Goal: Obtain resource: Download file/media

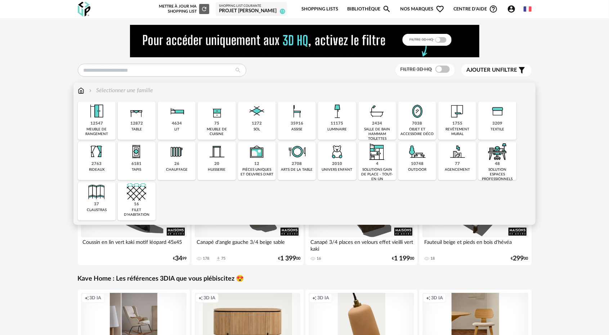
click at [252, 113] on img at bounding box center [256, 111] width 19 height 19
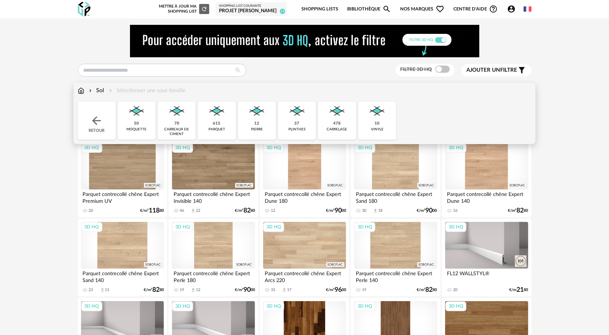
click at [101, 124] on img at bounding box center [96, 120] width 13 height 13
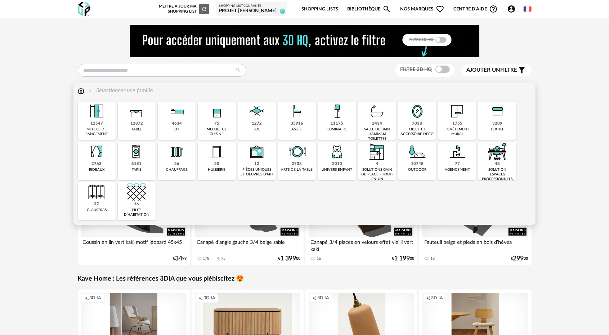
click at [417, 122] on div "7038" at bounding box center [418, 123] width 10 height 5
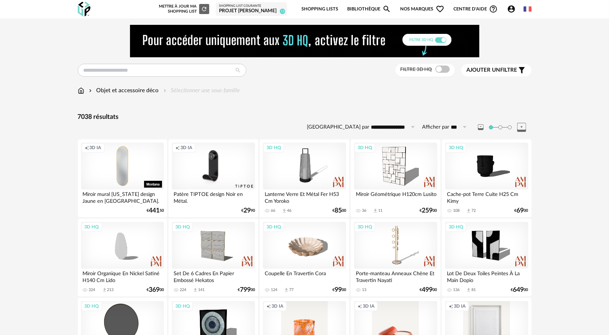
click at [86, 89] on div "Objet et accessoire déco Sélectionner une sous-famille" at bounding box center [159, 90] width 162 height 8
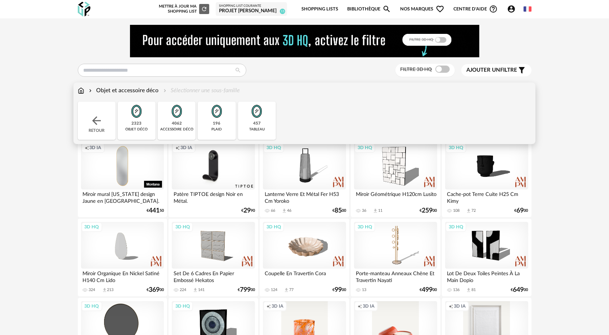
click at [80, 90] on img at bounding box center [81, 90] width 6 height 8
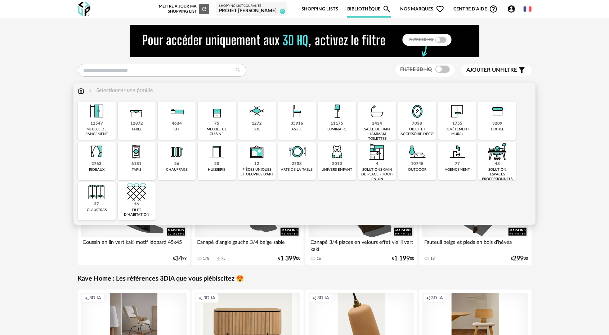
click at [465, 127] on div "revêtement mural" at bounding box center [458, 131] width 34 height 9
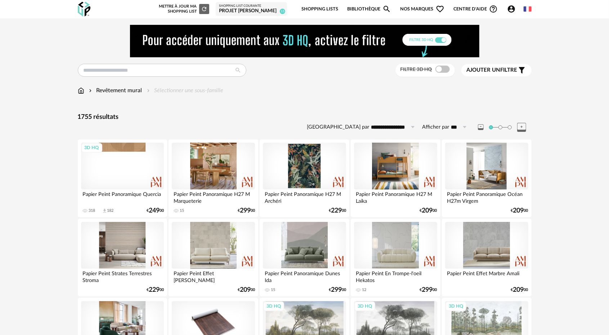
click at [78, 93] on img at bounding box center [81, 90] width 6 height 8
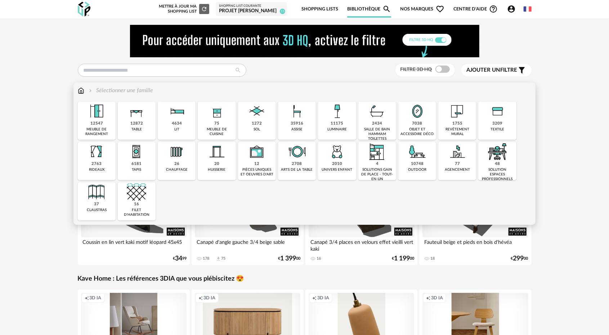
click at [135, 161] on img at bounding box center [136, 151] width 19 height 19
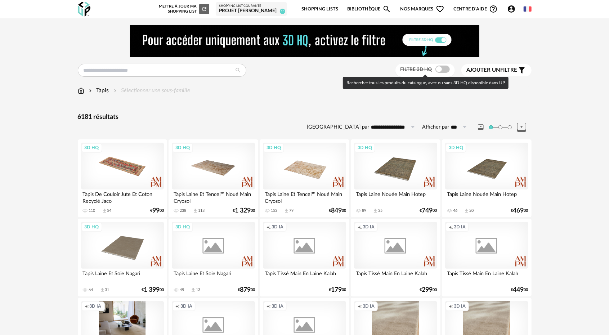
click at [441, 71] on span at bounding box center [443, 69] width 14 height 7
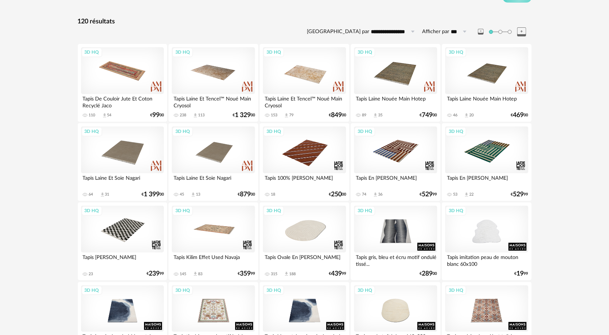
scroll to position [144, 0]
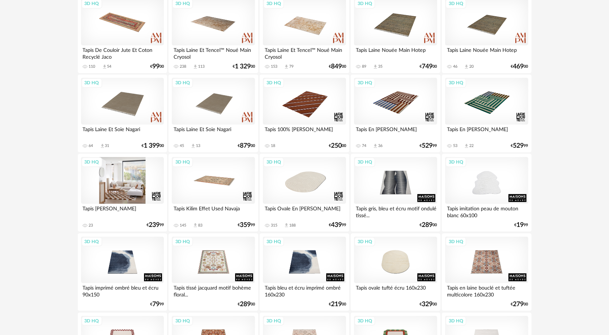
click at [135, 193] on div "3D HQ" at bounding box center [122, 180] width 83 height 47
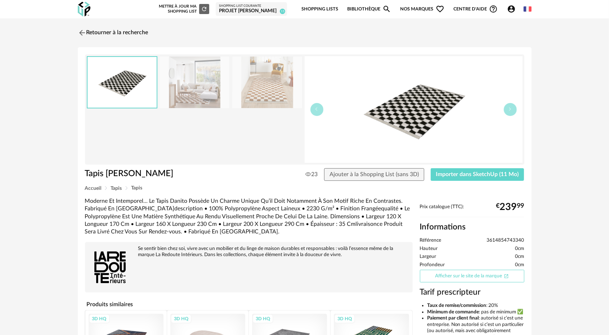
click at [447, 272] on link "Afficher sur le site de la marque Open In New icon" at bounding box center [472, 276] width 104 height 13
click at [464, 170] on button "Importer dans SketchUp (11 Mo)" at bounding box center [478, 174] width 94 height 13
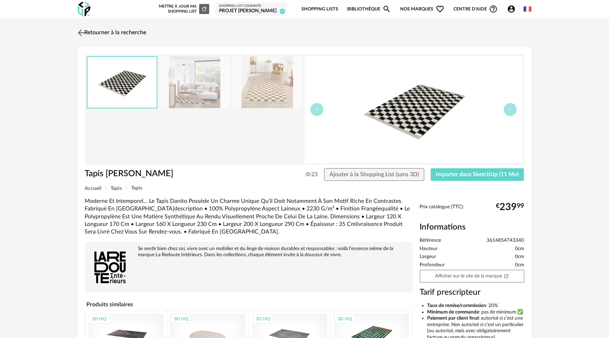
click at [85, 32] on img at bounding box center [81, 32] width 10 height 10
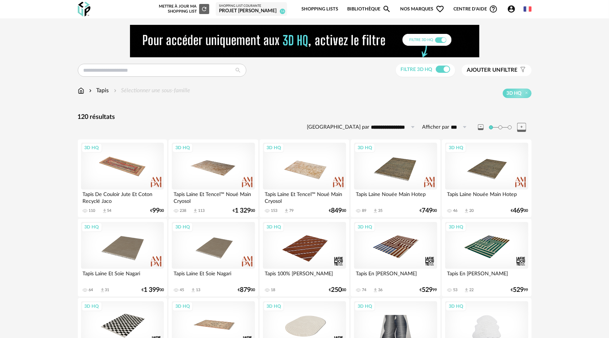
click at [82, 91] on img at bounding box center [81, 90] width 6 height 8
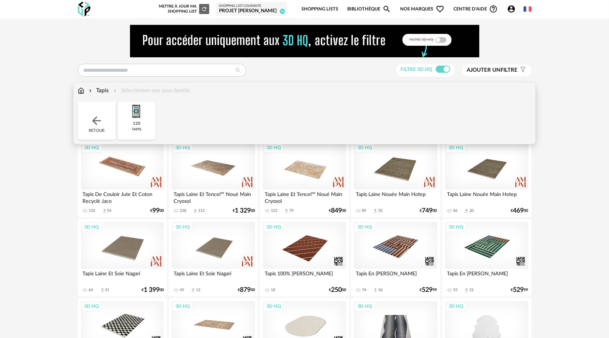
click at [100, 120] on img at bounding box center [96, 120] width 13 height 13
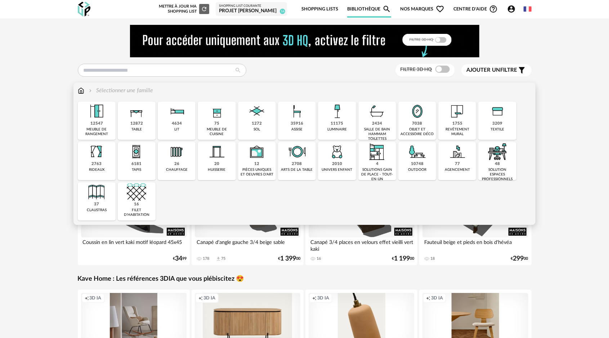
click at [143, 117] on img at bounding box center [136, 111] width 19 height 19
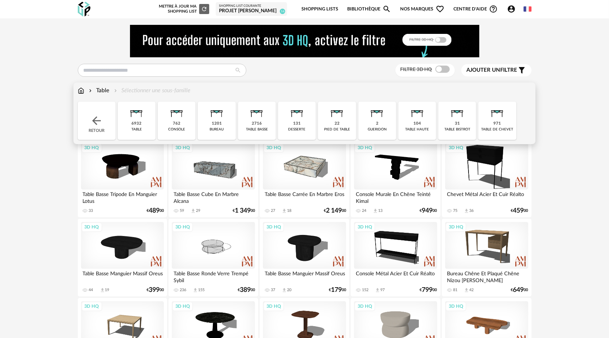
click at [255, 121] on div "2716" at bounding box center [257, 123] width 10 height 5
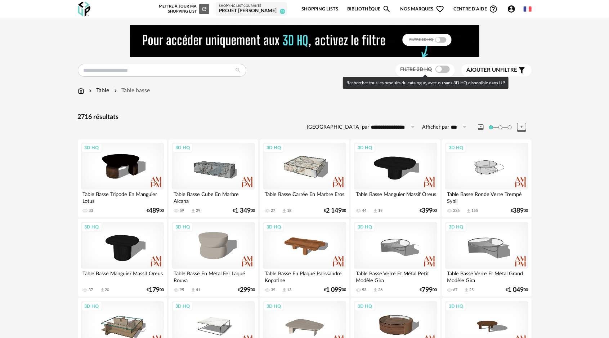
click at [440, 66] on span at bounding box center [443, 69] width 14 height 7
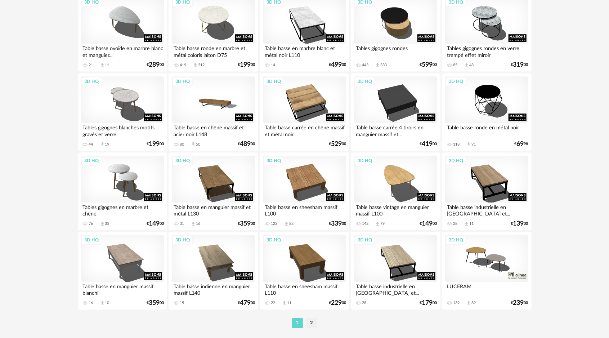
scroll to position [1435, 0]
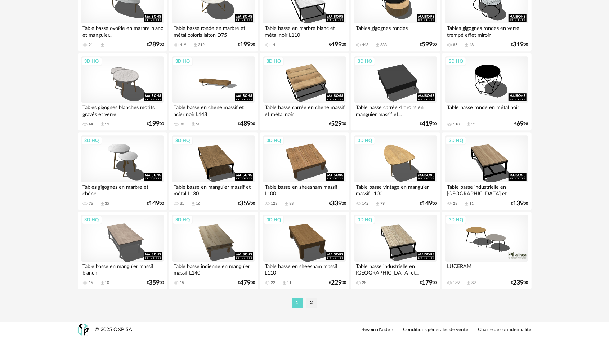
click at [310, 304] on li "2" at bounding box center [312, 303] width 11 height 10
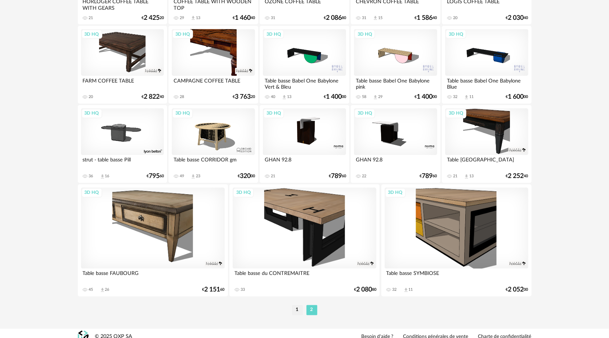
scroll to position [829, 0]
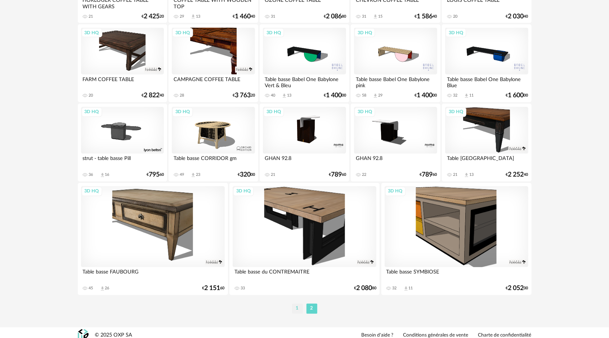
click at [298, 307] on li "1" at bounding box center [297, 309] width 11 height 10
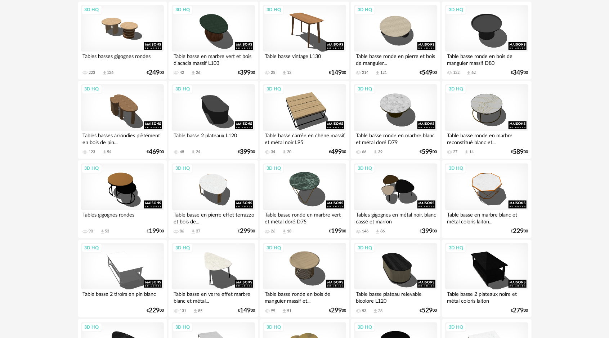
scroll to position [930, 0]
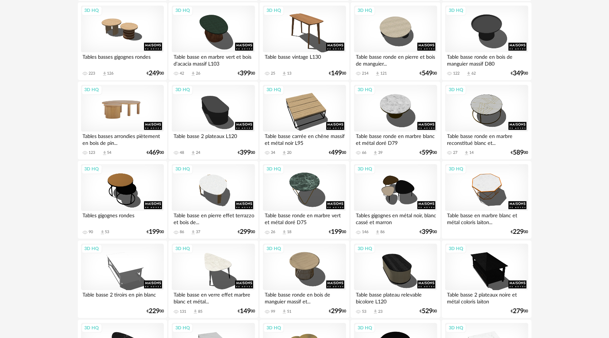
click at [136, 108] on div "3D HQ" at bounding box center [122, 108] width 83 height 47
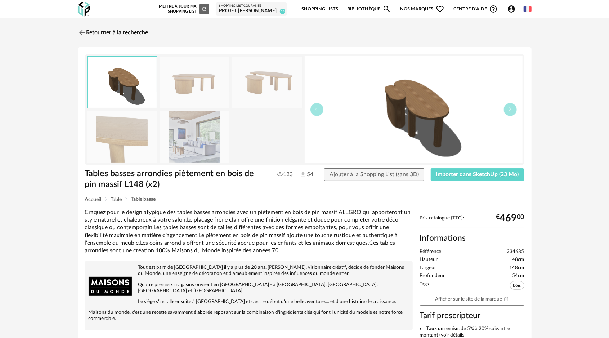
click at [194, 78] on img at bounding box center [195, 83] width 70 height 52
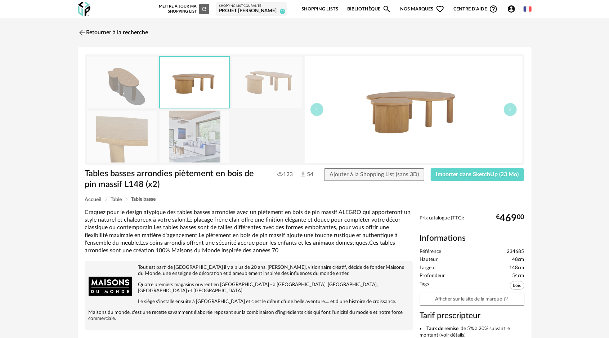
click at [271, 84] on img at bounding box center [267, 83] width 70 height 52
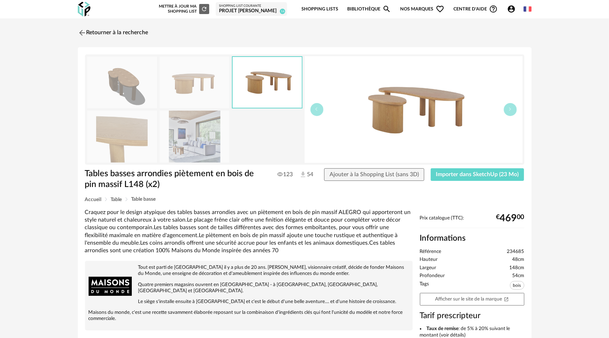
click at [203, 140] on img at bounding box center [195, 137] width 70 height 52
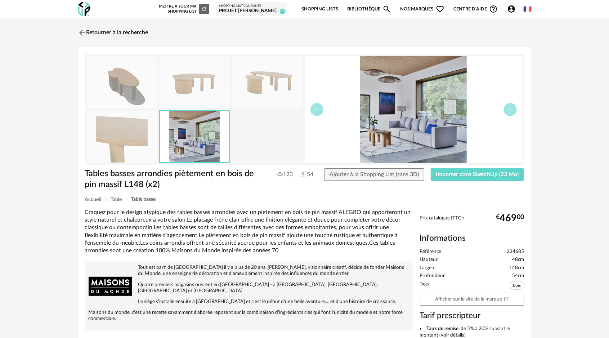
click at [125, 147] on img at bounding box center [122, 137] width 70 height 52
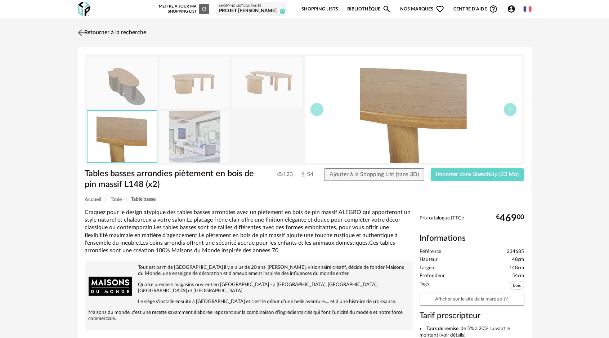
click at [83, 34] on img at bounding box center [81, 32] width 10 height 10
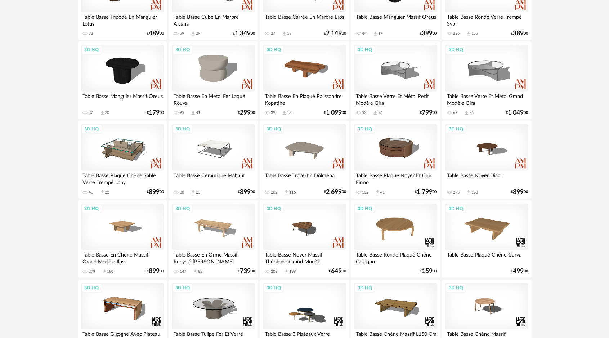
scroll to position [138, 0]
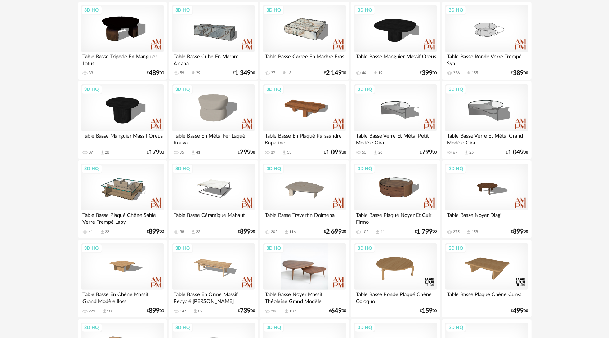
click at [318, 269] on div "3D HQ" at bounding box center [304, 266] width 83 height 47
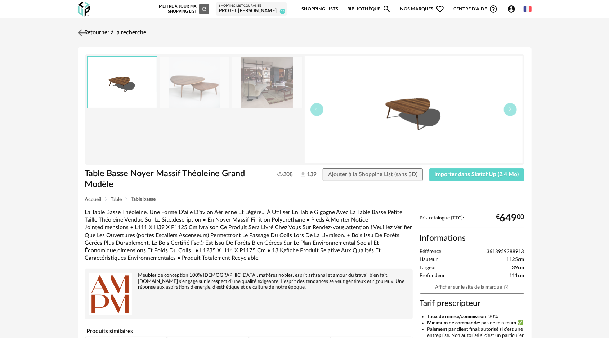
click at [81, 32] on img at bounding box center [81, 32] width 10 height 10
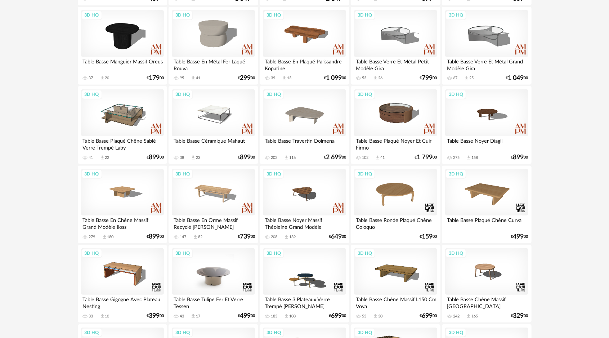
scroll to position [210, 0]
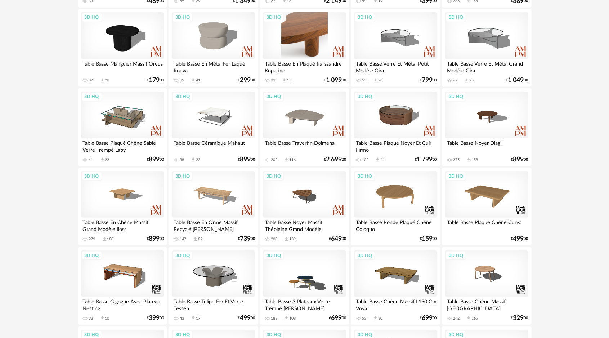
click at [316, 43] on div "3D HQ" at bounding box center [304, 35] width 83 height 47
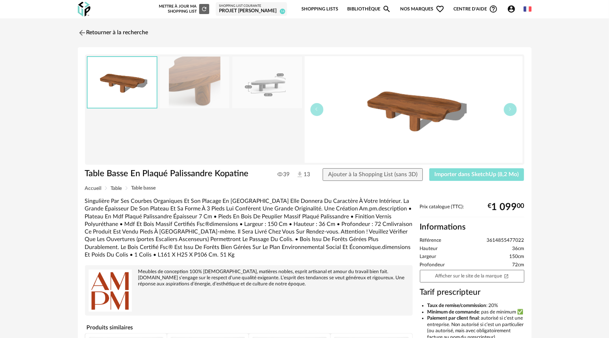
click at [446, 177] on button "Importer dans SketchUp (8,2 Mo)" at bounding box center [476, 174] width 95 height 13
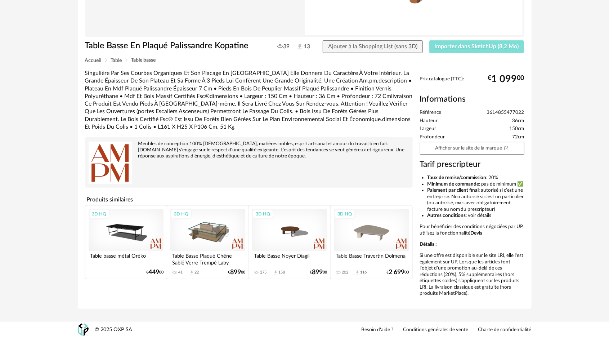
scroll to position [140, 0]
click at [290, 222] on div "3D HQ" at bounding box center [289, 230] width 75 height 42
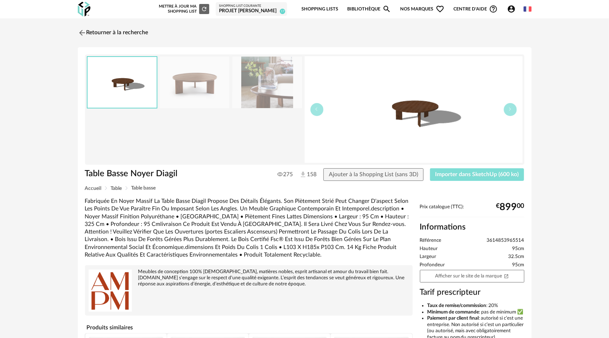
click at [463, 172] on span "Importer dans SketchUp (600 ko)" at bounding box center [478, 174] width 84 height 6
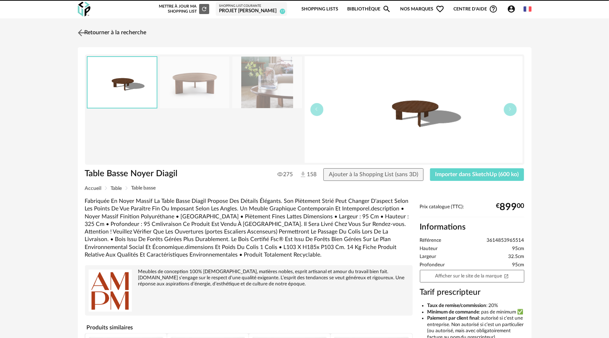
click at [84, 32] on img at bounding box center [81, 32] width 10 height 10
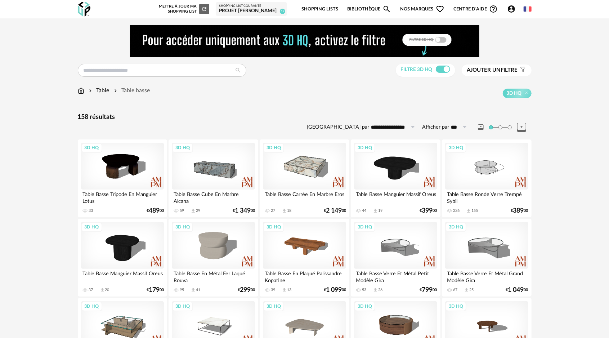
click at [102, 89] on div "Table" at bounding box center [99, 90] width 22 height 8
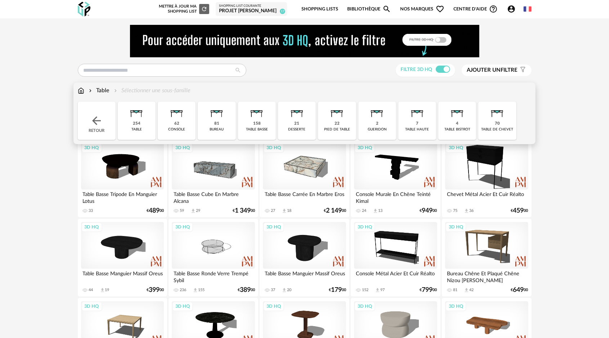
click at [138, 121] on div "254" at bounding box center [137, 123] width 8 height 5
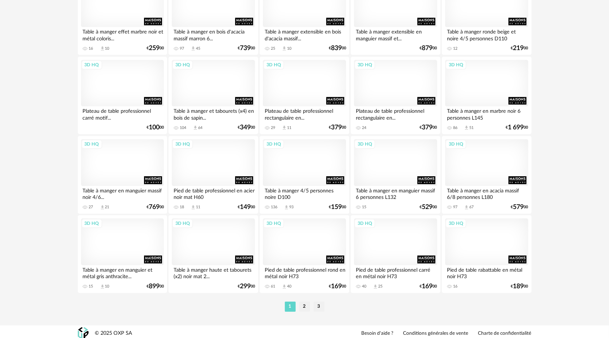
scroll to position [1435, 0]
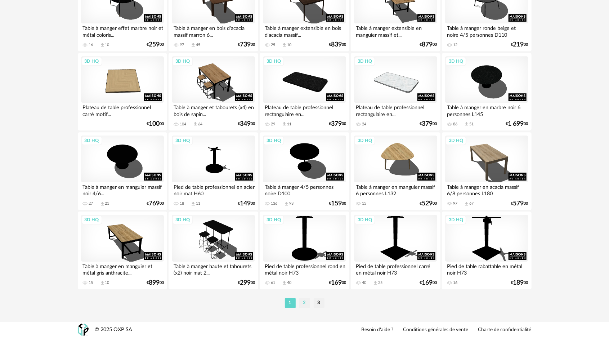
click at [303, 303] on li "2" at bounding box center [304, 303] width 11 height 10
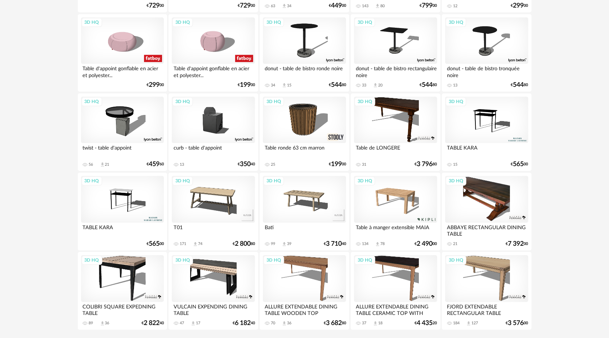
scroll to position [1435, 0]
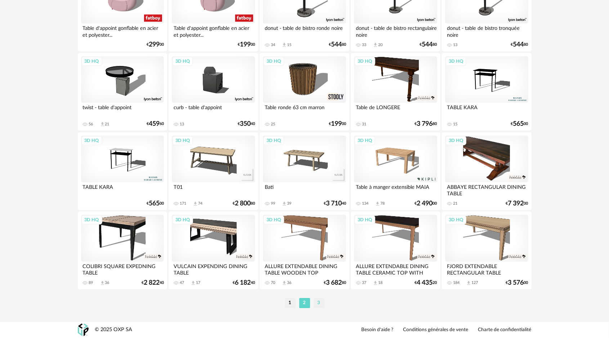
click at [320, 303] on li "3" at bounding box center [319, 303] width 11 height 10
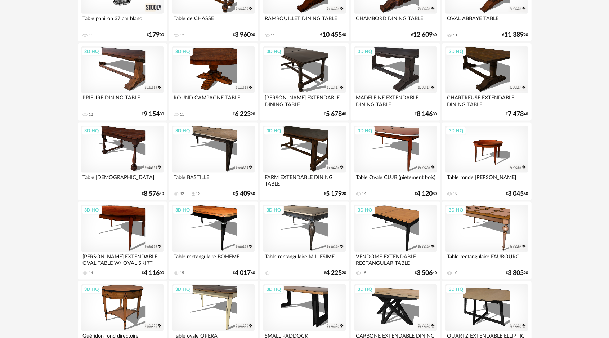
scroll to position [734, 0]
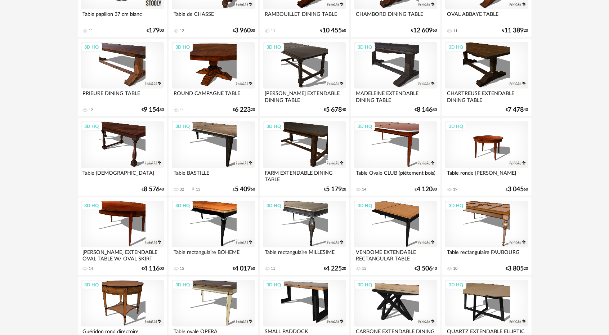
scroll to position [736, 0]
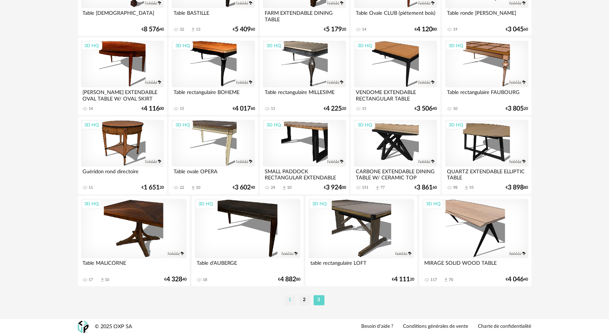
click at [291, 301] on li "1" at bounding box center [290, 300] width 11 height 10
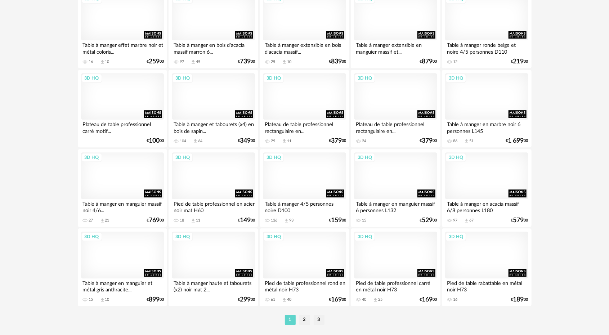
scroll to position [1437, 0]
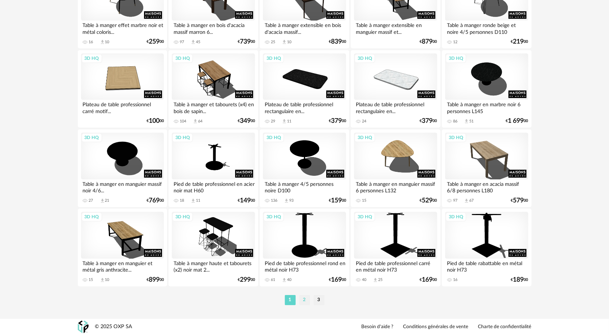
click at [307, 297] on li "2" at bounding box center [304, 300] width 11 height 10
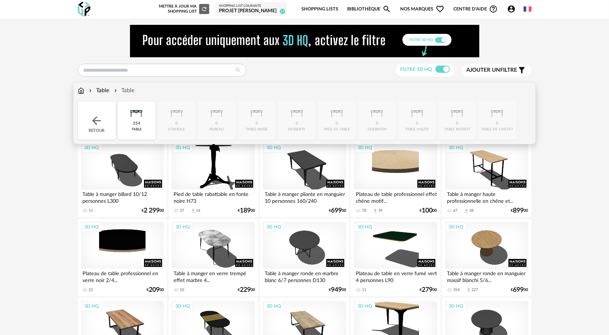
click at [106, 90] on div "Table" at bounding box center [99, 90] width 22 height 8
